Goal: Task Accomplishment & Management: Manage account settings

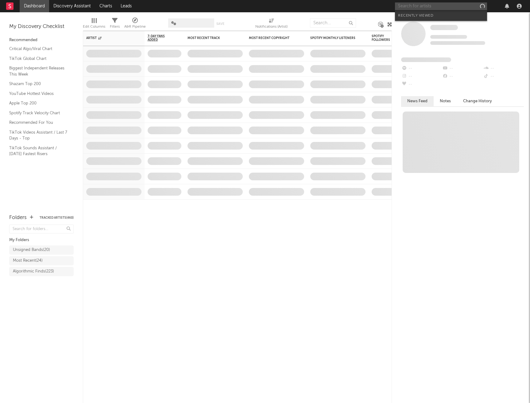
click at [432, 7] on input "text" at bounding box center [441, 6] width 92 height 8
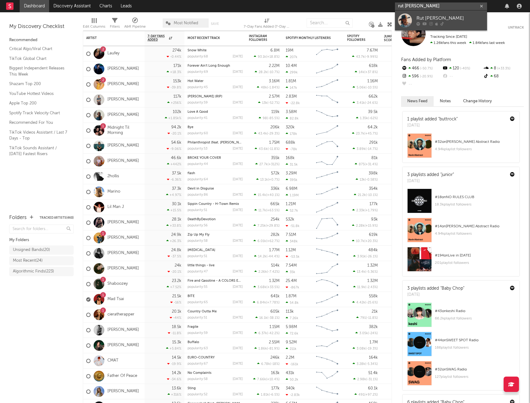
type input "rut spence"
click at [424, 14] on link "Rut Spence" at bounding box center [441, 20] width 92 height 20
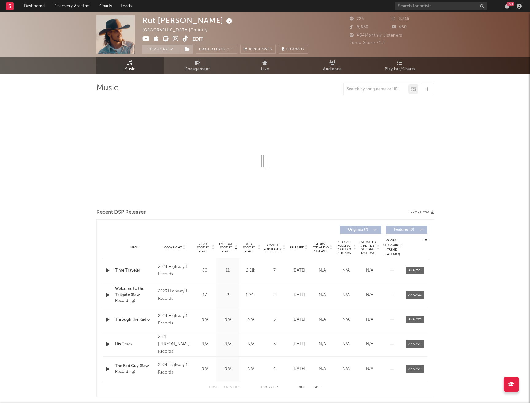
select select "1w"
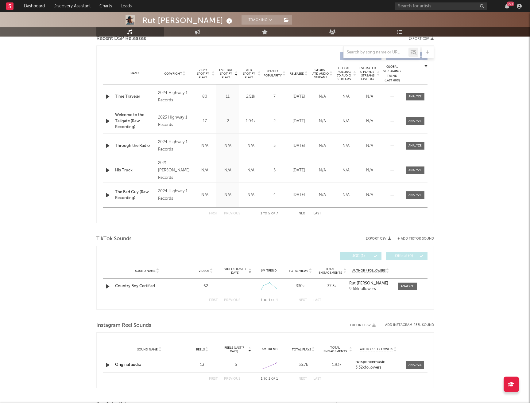
scroll to position [253, 0]
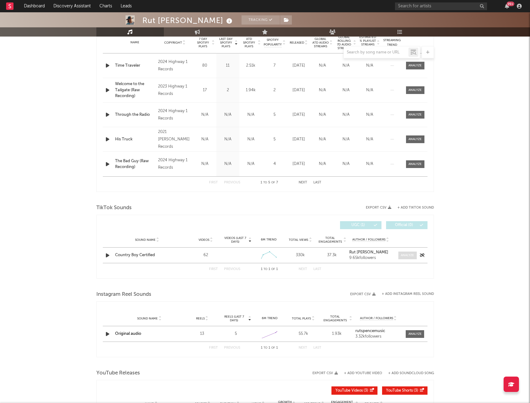
click at [411, 257] on div at bounding box center [407, 255] width 13 height 5
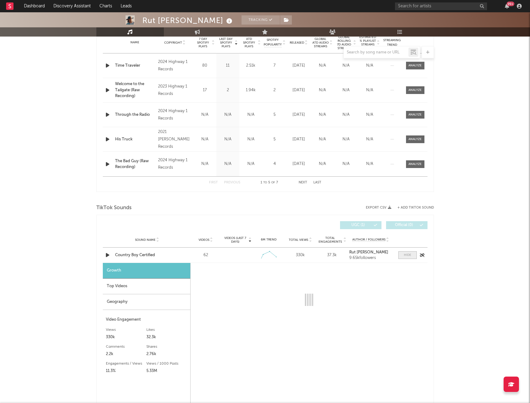
select select "1w"
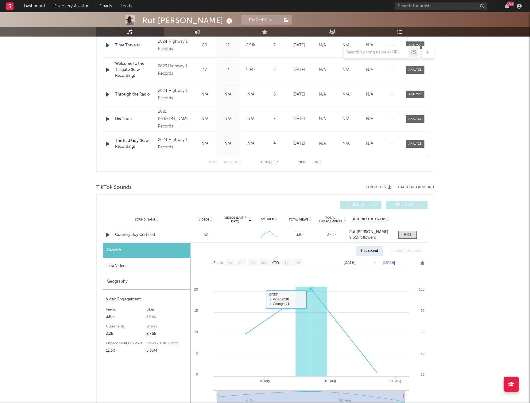
scroll to position [276, 0]
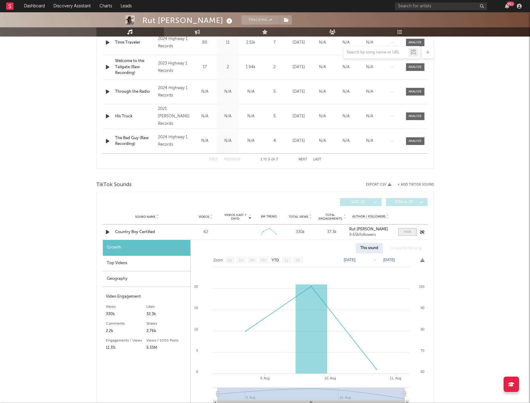
click at [410, 229] on span at bounding box center [408, 232] width 18 height 8
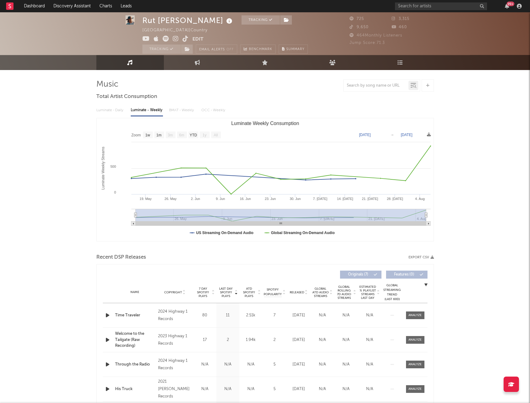
scroll to position [2, 0]
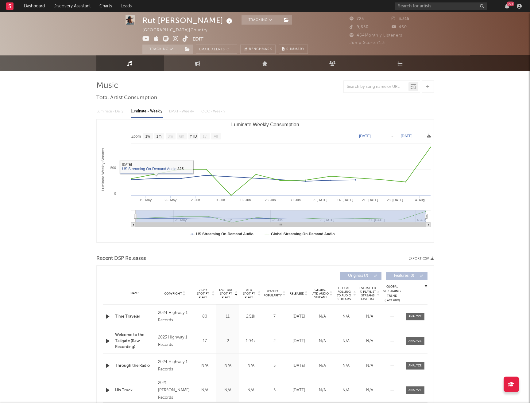
click at [119, 112] on div "Luminate - Daily Luminate - Weekly BMAT - Weekly OCC - Weekly" at bounding box center [265, 111] width 338 height 10
click at [114, 112] on div "Luminate - Daily Luminate - Weekly BMAT - Weekly OCC - Weekly" at bounding box center [265, 111] width 338 height 10
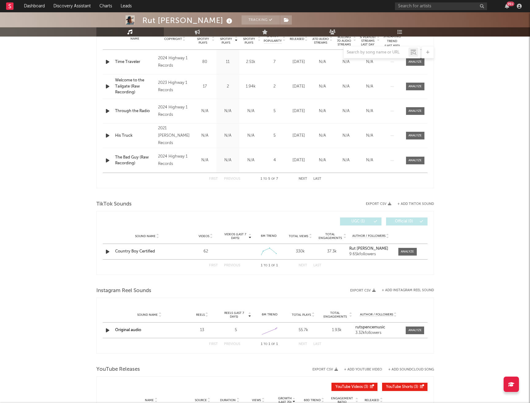
scroll to position [258, 0]
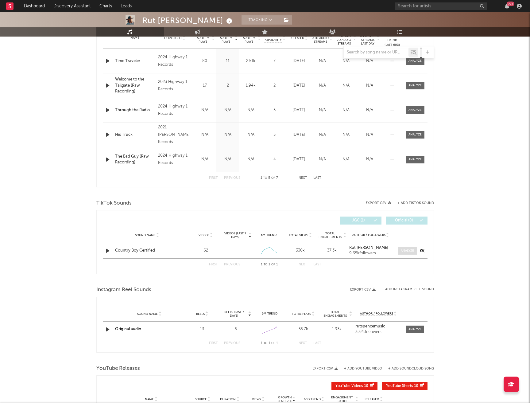
click at [402, 251] on div at bounding box center [407, 250] width 13 height 5
select select "1w"
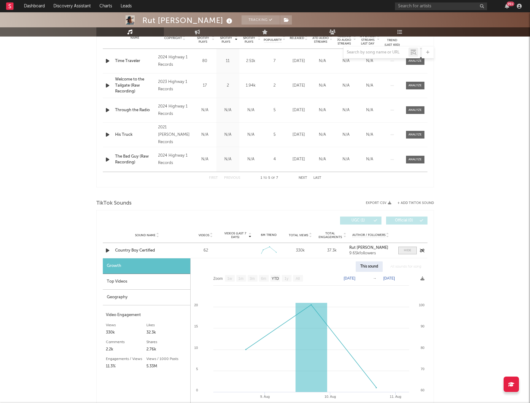
click at [408, 251] on div at bounding box center [407, 250] width 7 height 5
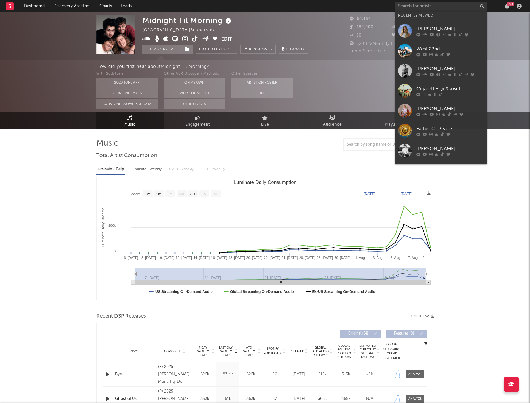
select select "1w"
click at [432, 7] on input "text" at bounding box center [441, 6] width 92 height 8
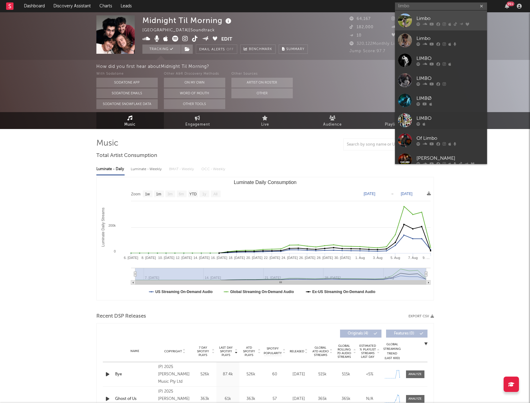
type input "limbo"
click at [441, 17] on div "Limbo" at bounding box center [451, 18] width 68 height 7
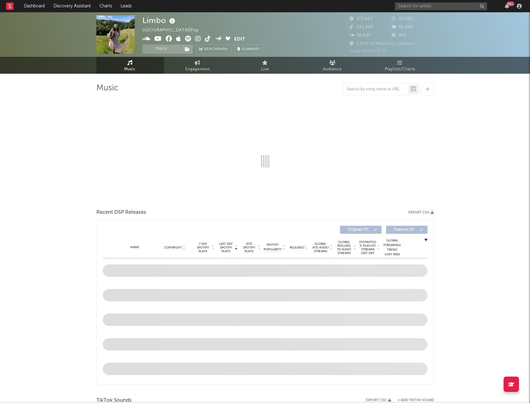
select select "6m"
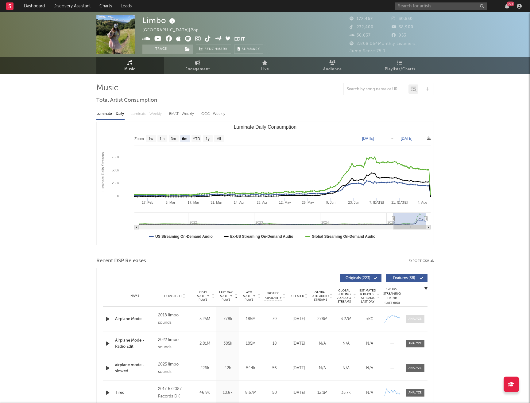
click at [417, 318] on div at bounding box center [415, 319] width 13 height 5
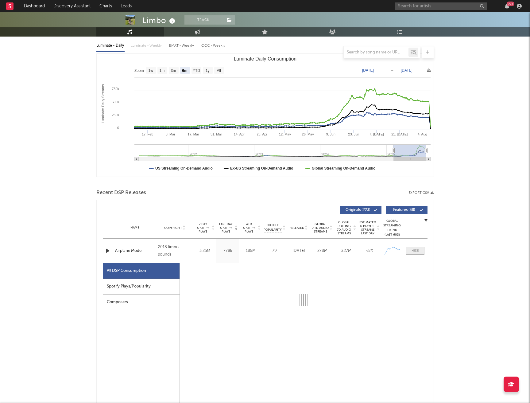
select select "6m"
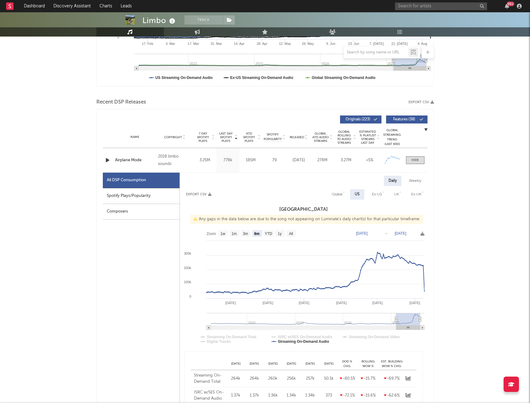
scroll to position [160, 0]
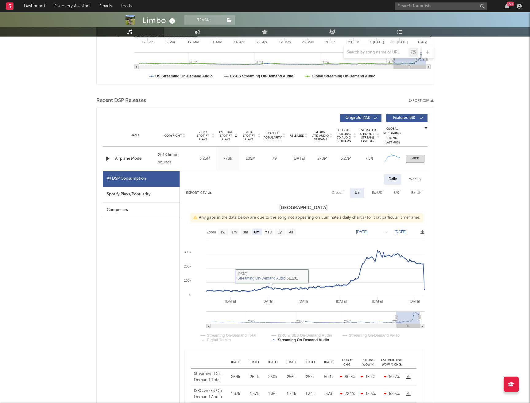
click at [414, 179] on div "Weekly" at bounding box center [415, 179] width 21 height 10
select select "6m"
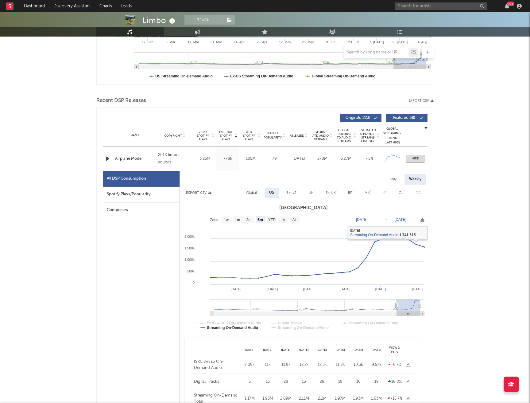
click at [393, 178] on div "Daily" at bounding box center [393, 179] width 18 height 10
select select "6m"
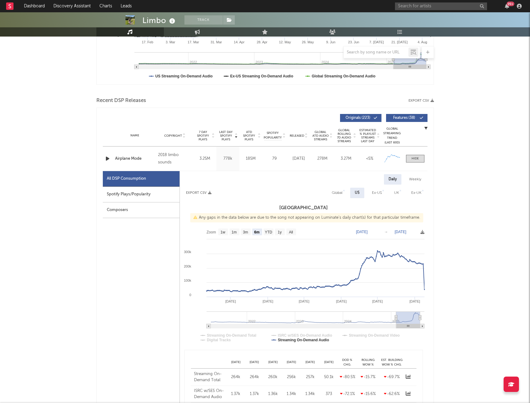
click at [335, 192] on div "Global" at bounding box center [337, 192] width 11 height 7
select select "6m"
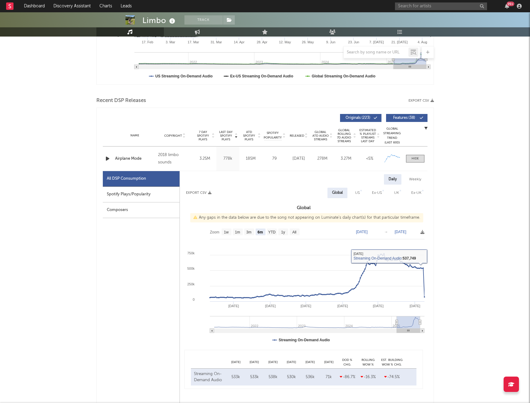
click at [162, 192] on div "Spotify Plays/Popularity" at bounding box center [141, 195] width 77 height 16
select select "6m"
select select "1w"
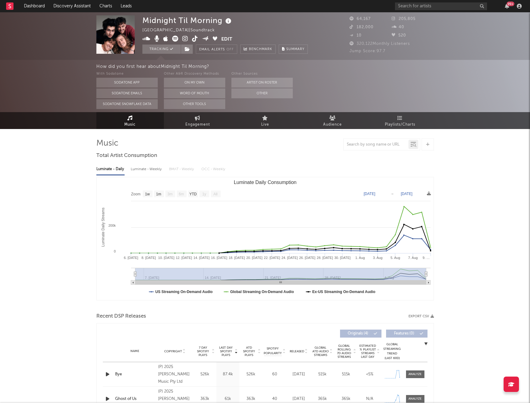
select select "1w"
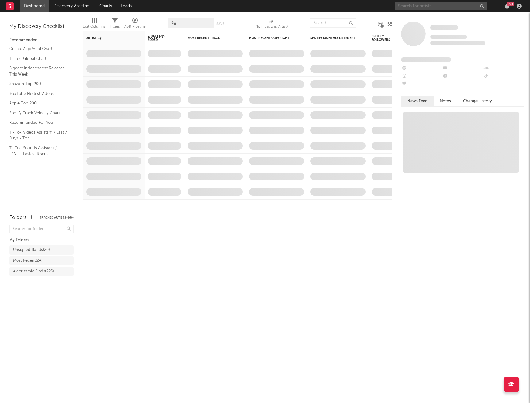
click at [420, 7] on input "text" at bounding box center [441, 6] width 92 height 8
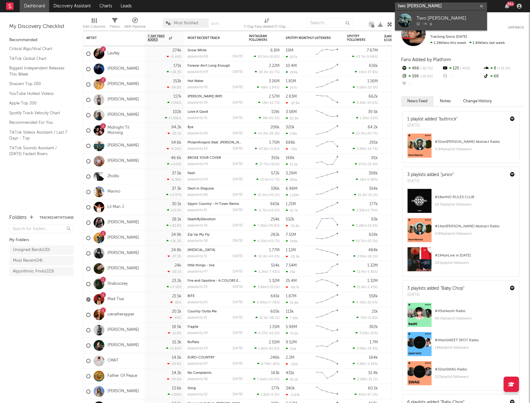
type input "two connor"
click at [436, 17] on div "Two Connors" at bounding box center [451, 18] width 68 height 7
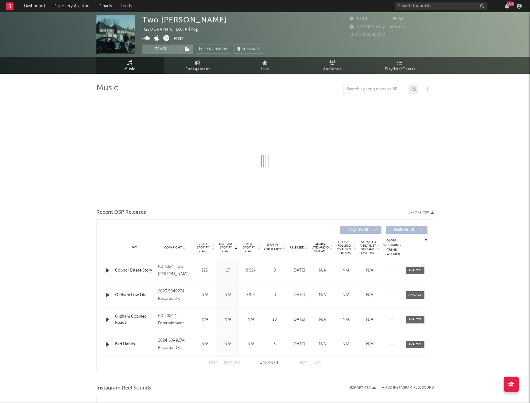
select select "1w"
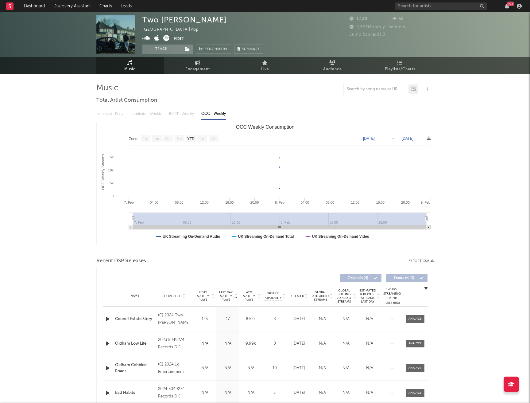
click at [181, 39] on button "Edit" at bounding box center [179, 39] width 11 height 8
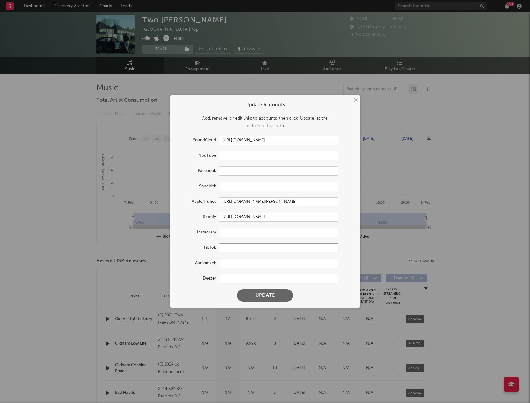
click at [235, 248] on input "text" at bounding box center [278, 247] width 119 height 9
paste input "https://www.tiktok.com/@twoconnors"
type input "https://www.tiktok.com/@twoconnors"
click at [267, 294] on button "Update" at bounding box center [265, 295] width 56 height 12
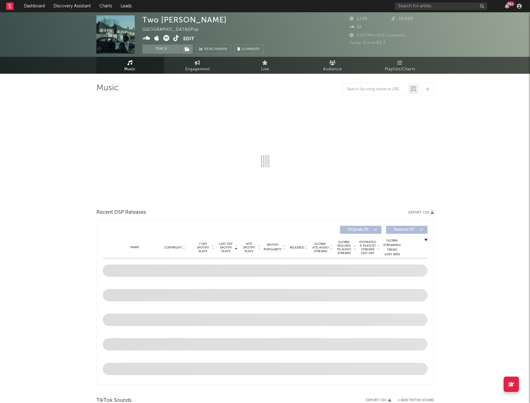
select select "1w"
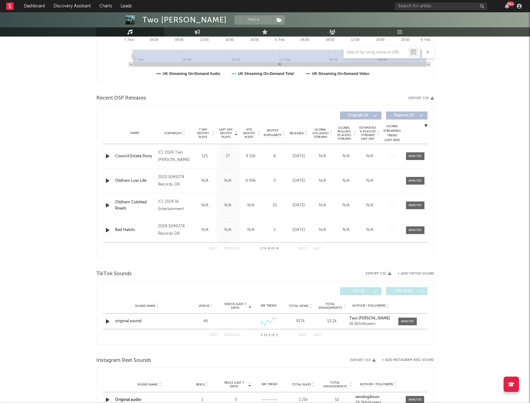
scroll to position [164, 0]
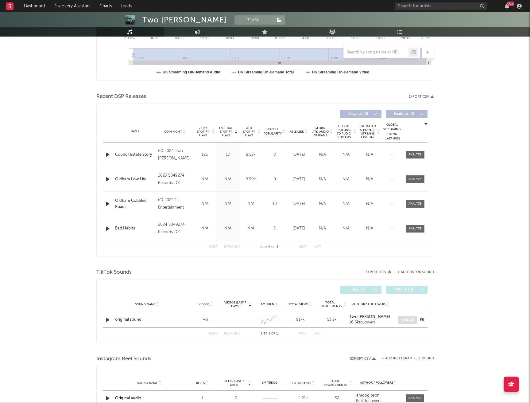
click at [405, 321] on div at bounding box center [407, 320] width 13 height 5
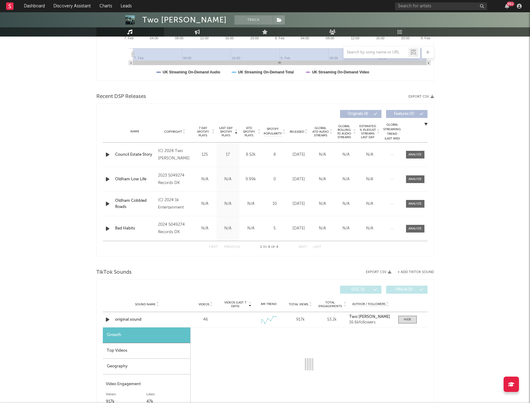
select select "1w"
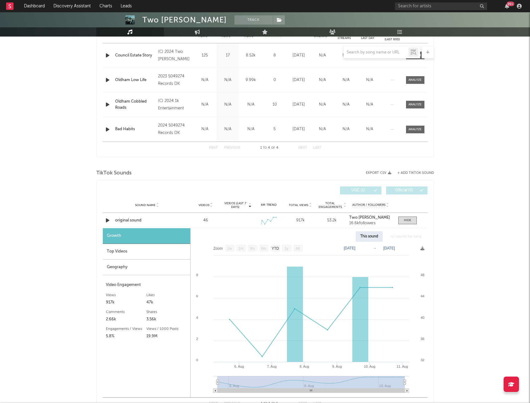
scroll to position [275, 0]
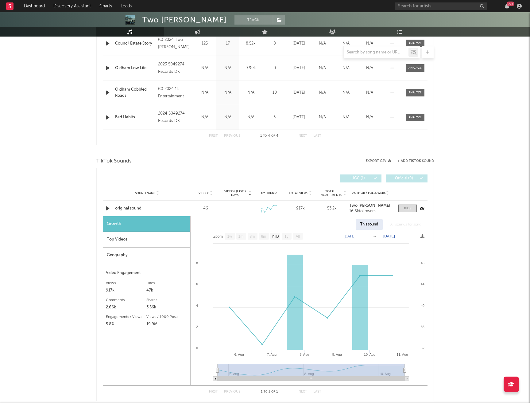
click at [106, 210] on icon "button" at bounding box center [107, 209] width 6 height 8
click at [107, 207] on icon "button" at bounding box center [107, 209] width 6 height 8
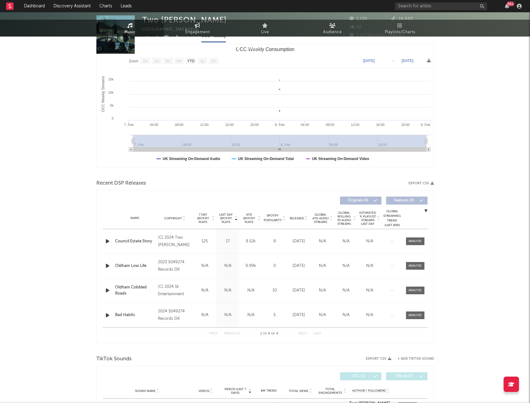
scroll to position [0, 0]
